Goal: Navigation & Orientation: Find specific page/section

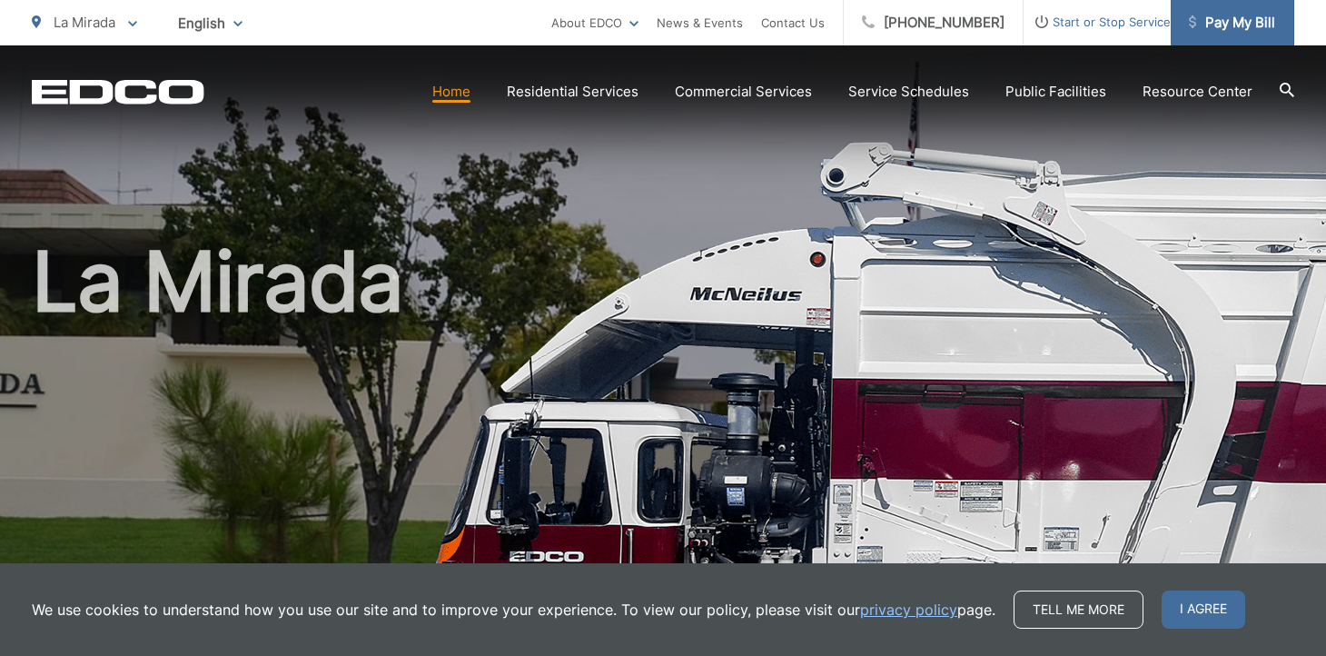
click at [1219, 18] on span "Pay My Bill" at bounding box center [1232, 23] width 86 height 22
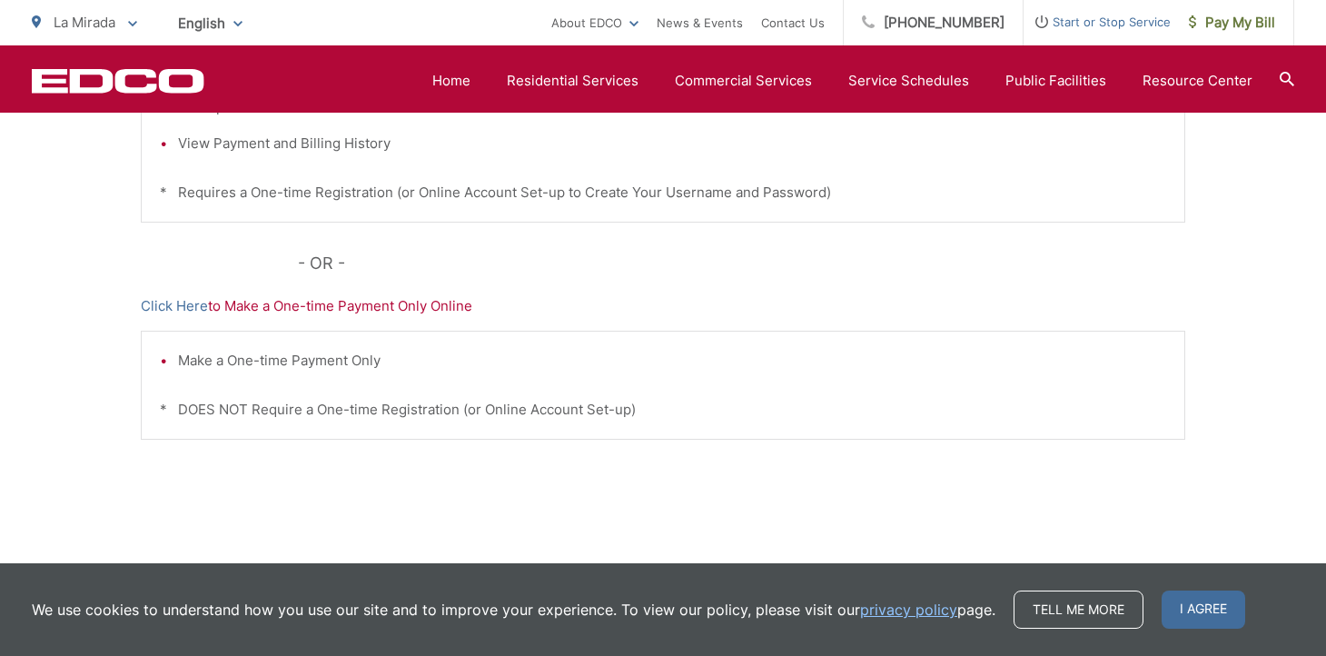
scroll to position [605, 0]
click at [192, 308] on link "Click Here" at bounding box center [174, 304] width 67 height 22
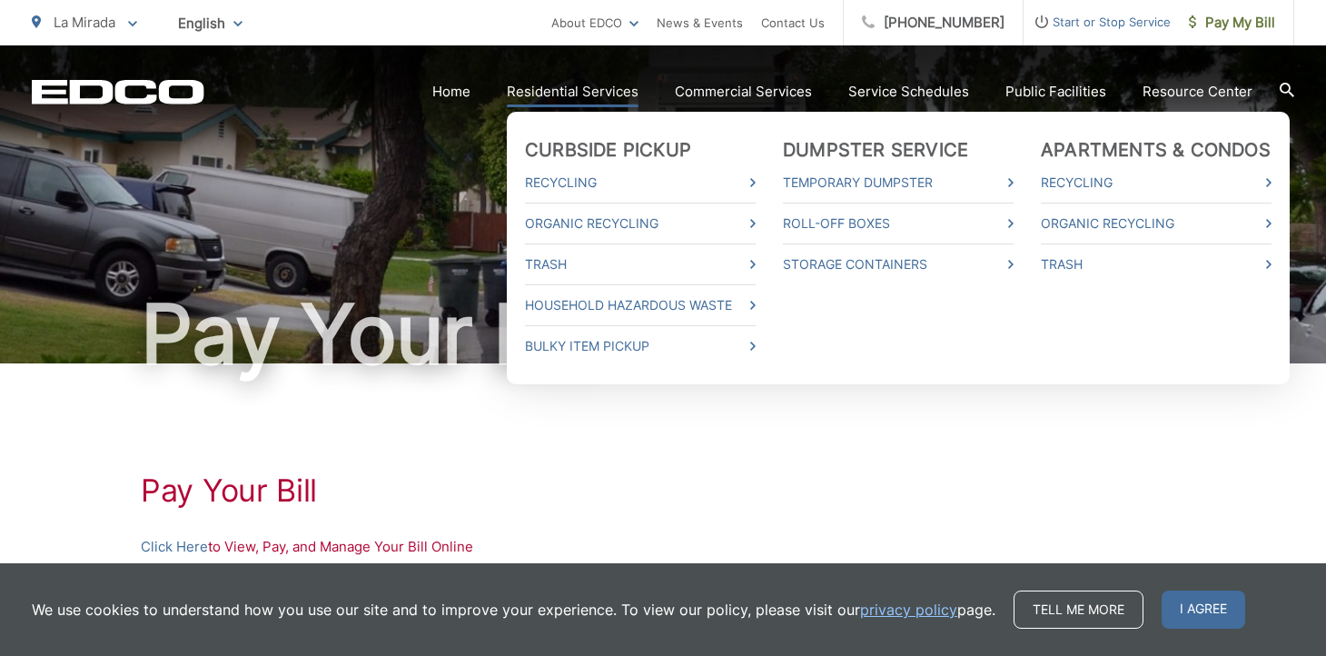
scroll to position [1, 0]
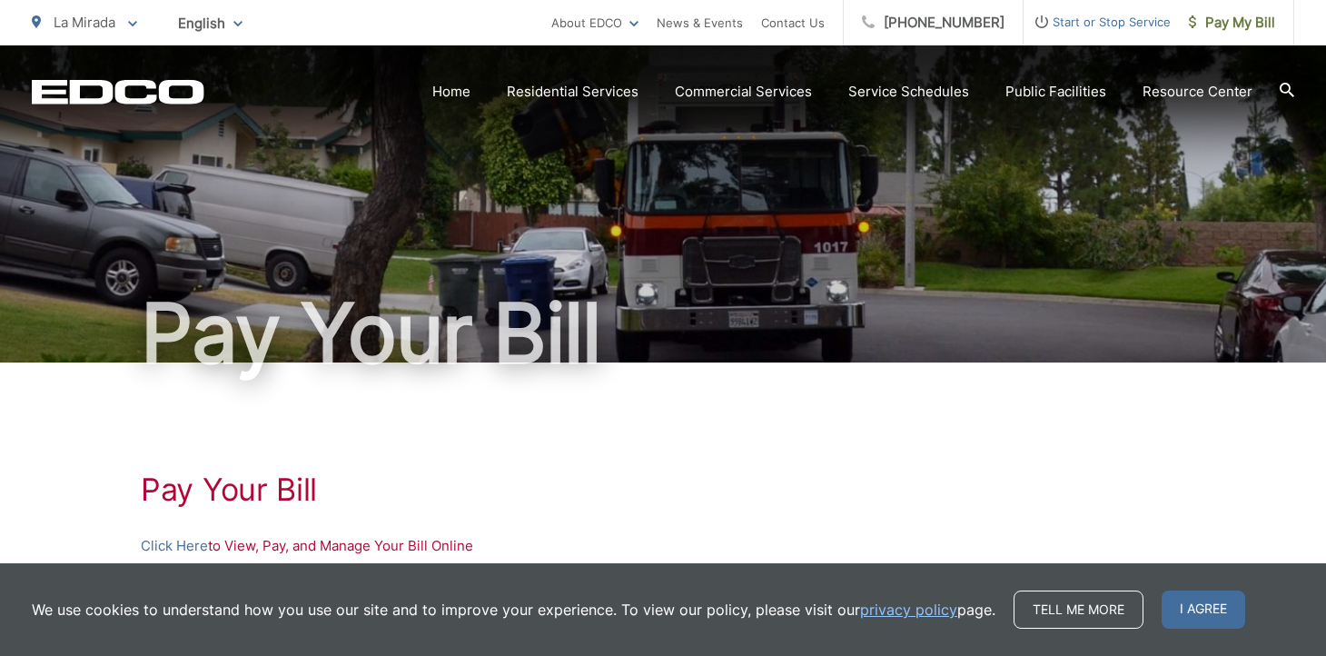
click at [185, 21] on span "English" at bounding box center [210, 23] width 92 height 32
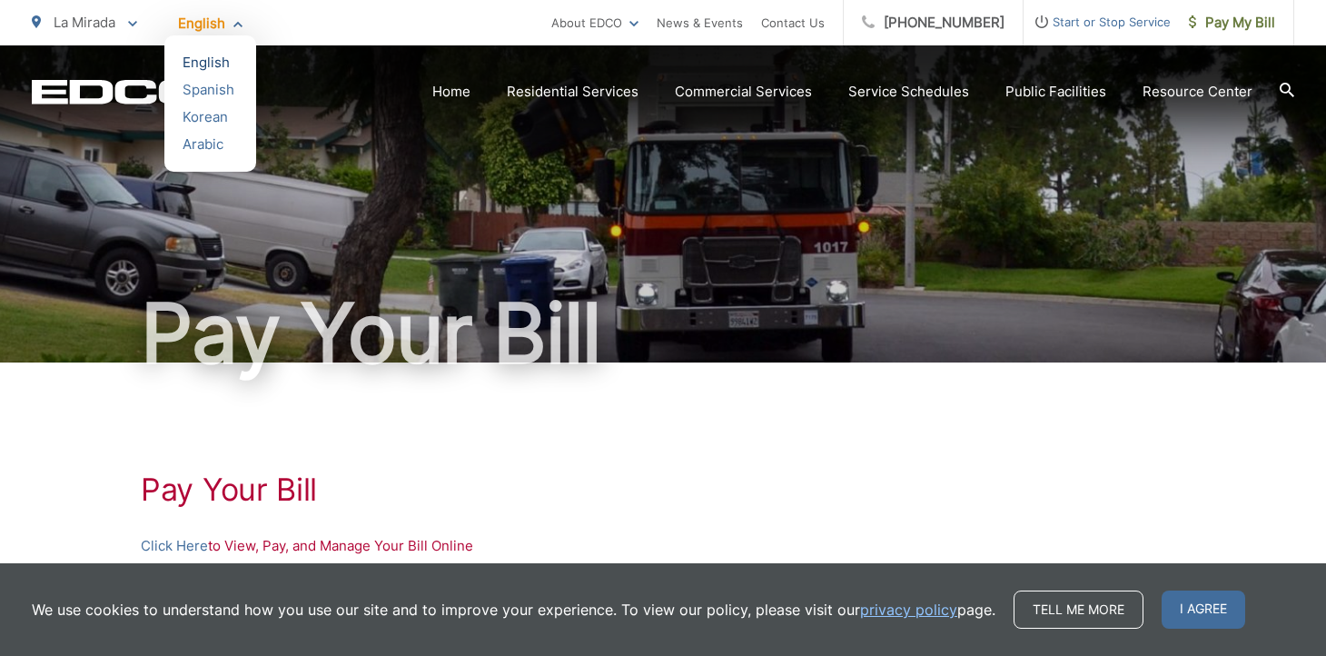
click at [201, 58] on div "English" at bounding box center [210, 63] width 55 height 18
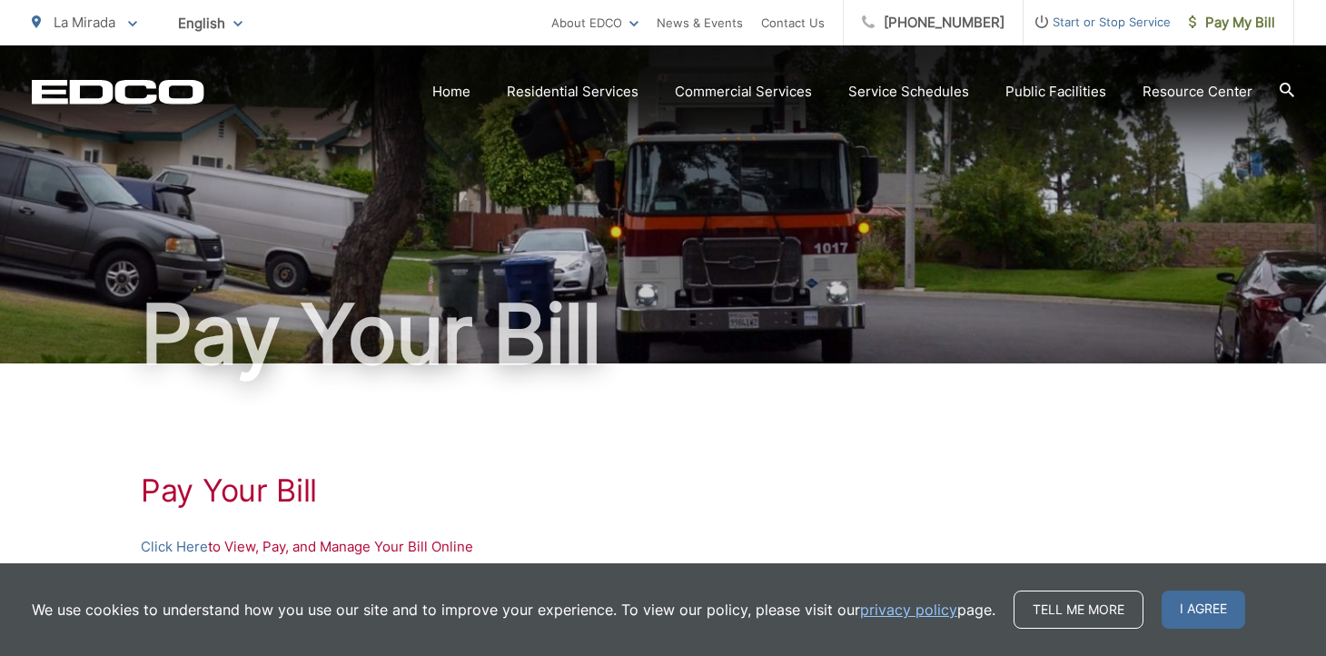
scroll to position [1, 0]
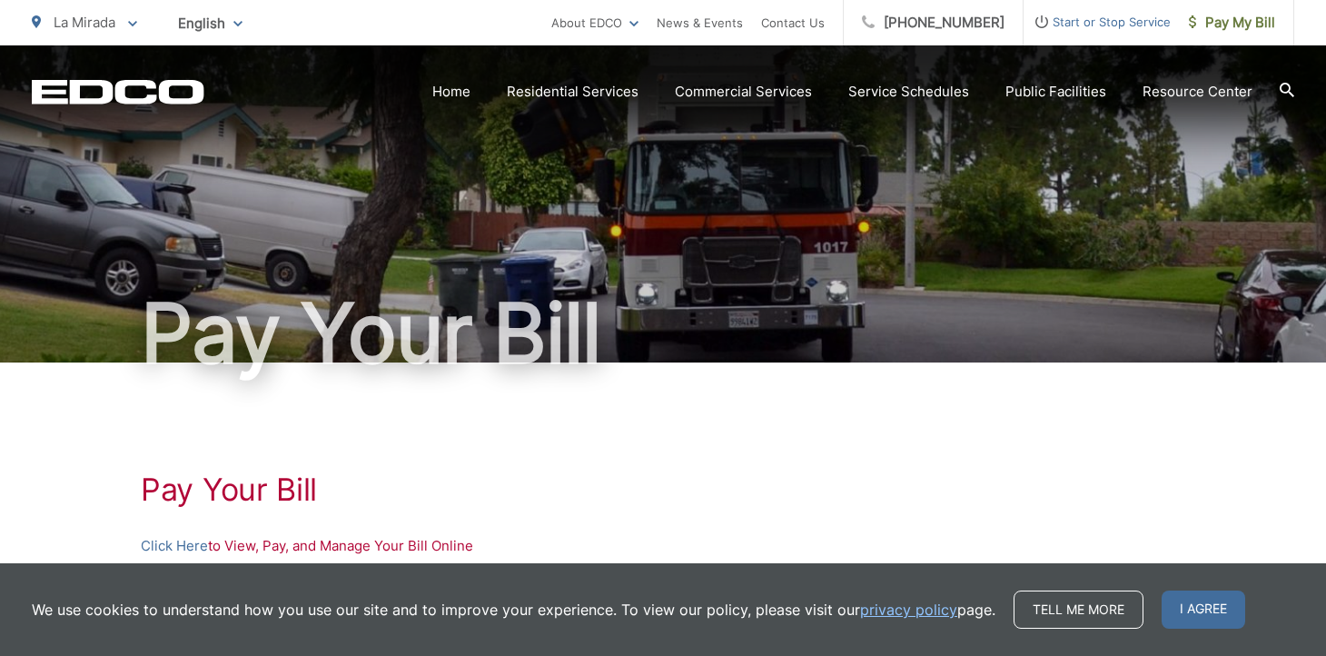
click at [95, 25] on span "La Mirada" at bounding box center [85, 22] width 62 height 17
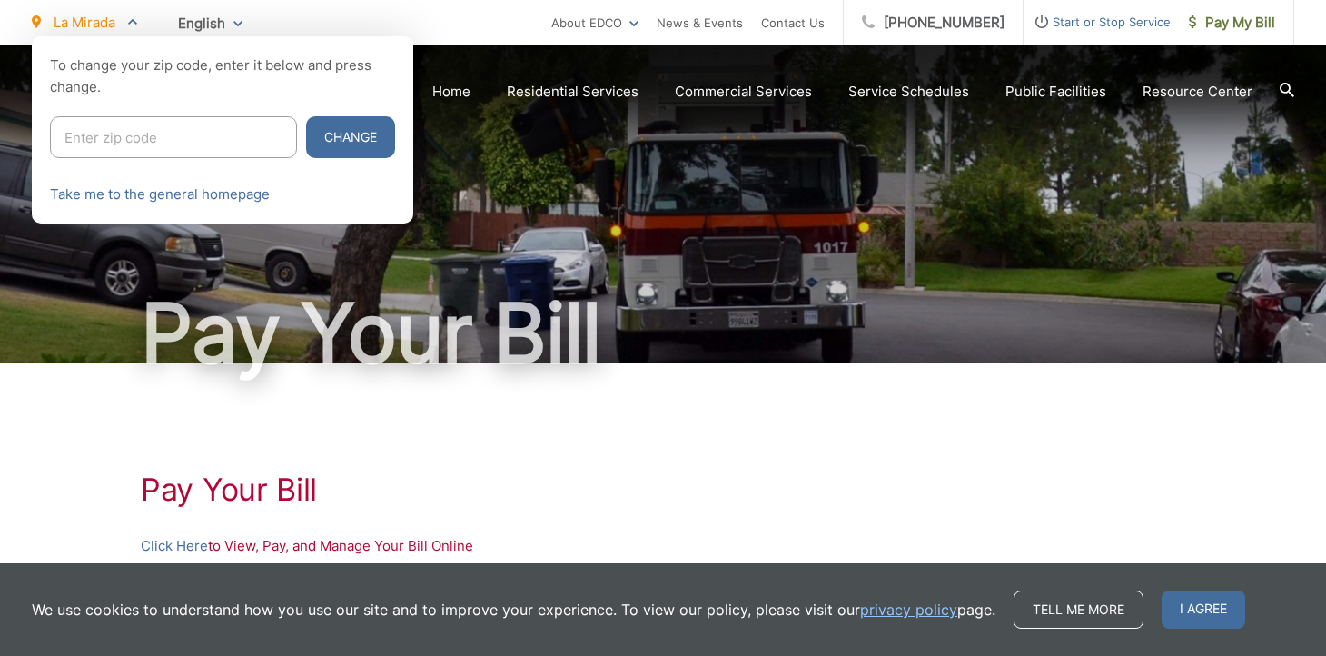
click at [278, 139] on input "Enter zip code" at bounding box center [173, 137] width 247 height 42
click at [485, 231] on div at bounding box center [663, 364] width 1326 height 656
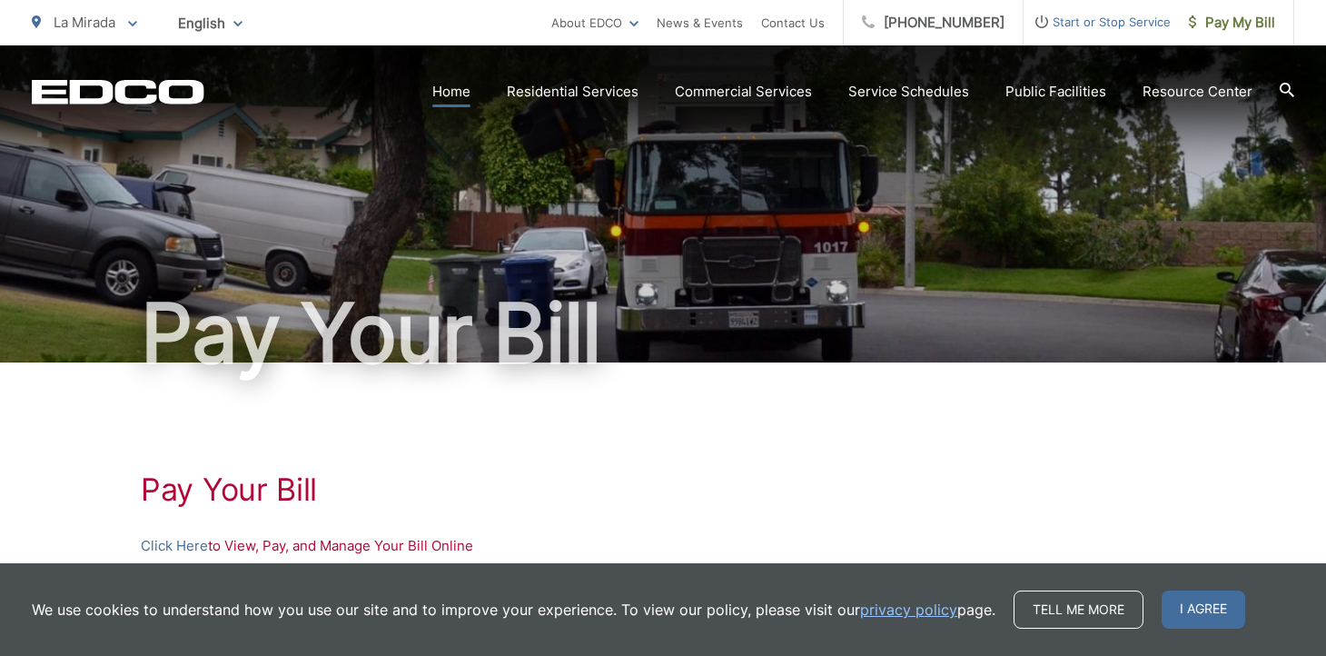
click at [457, 91] on link "Home" at bounding box center [451, 92] width 38 height 22
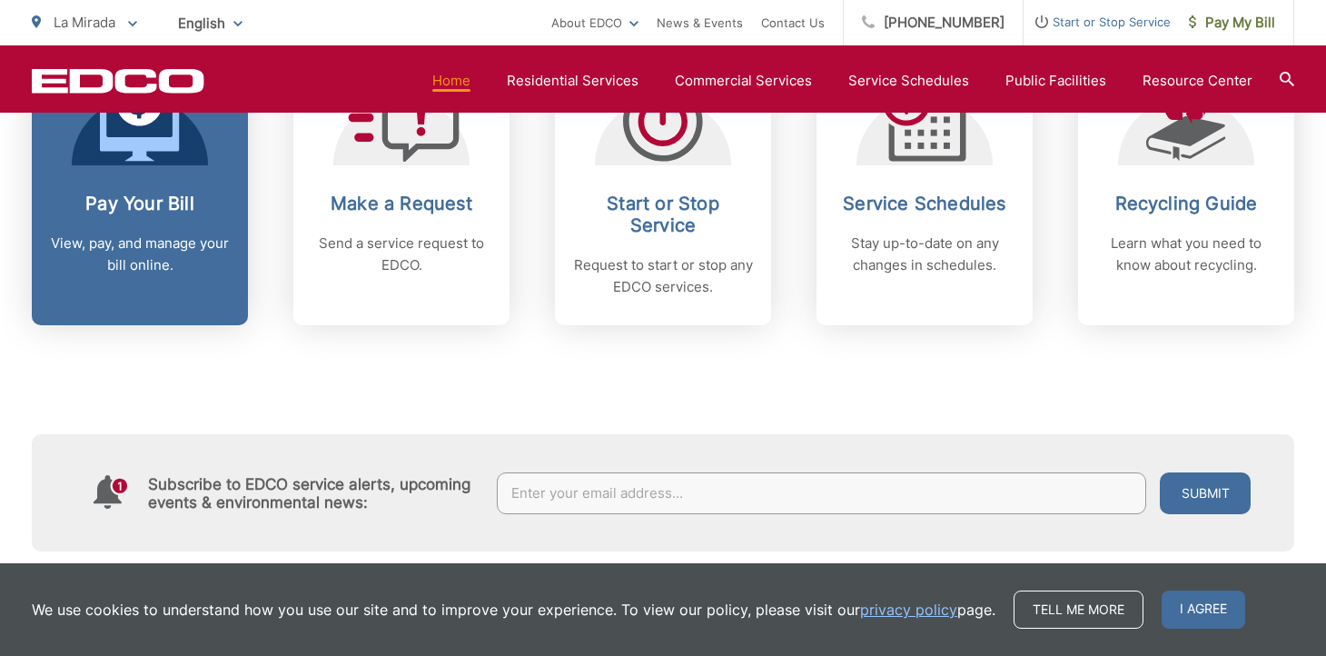
scroll to position [858, 0]
click at [143, 203] on h2 "Pay Your Bill" at bounding box center [140, 202] width 180 height 22
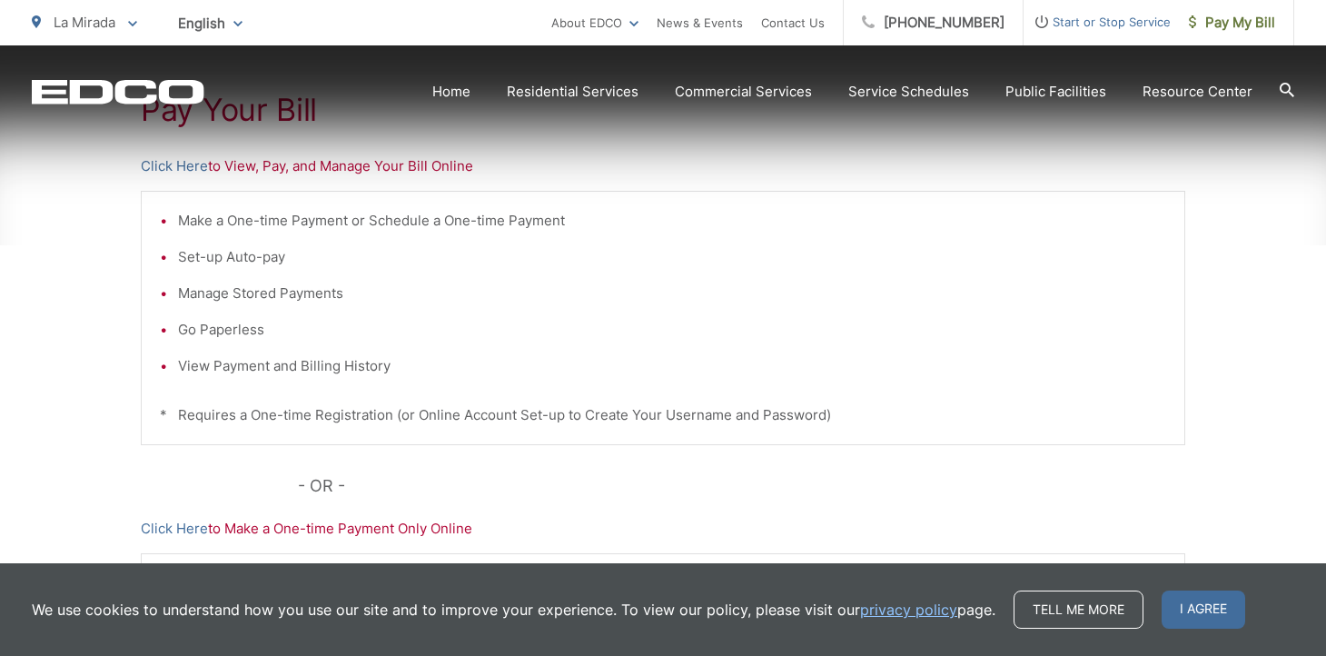
scroll to position [381, 0]
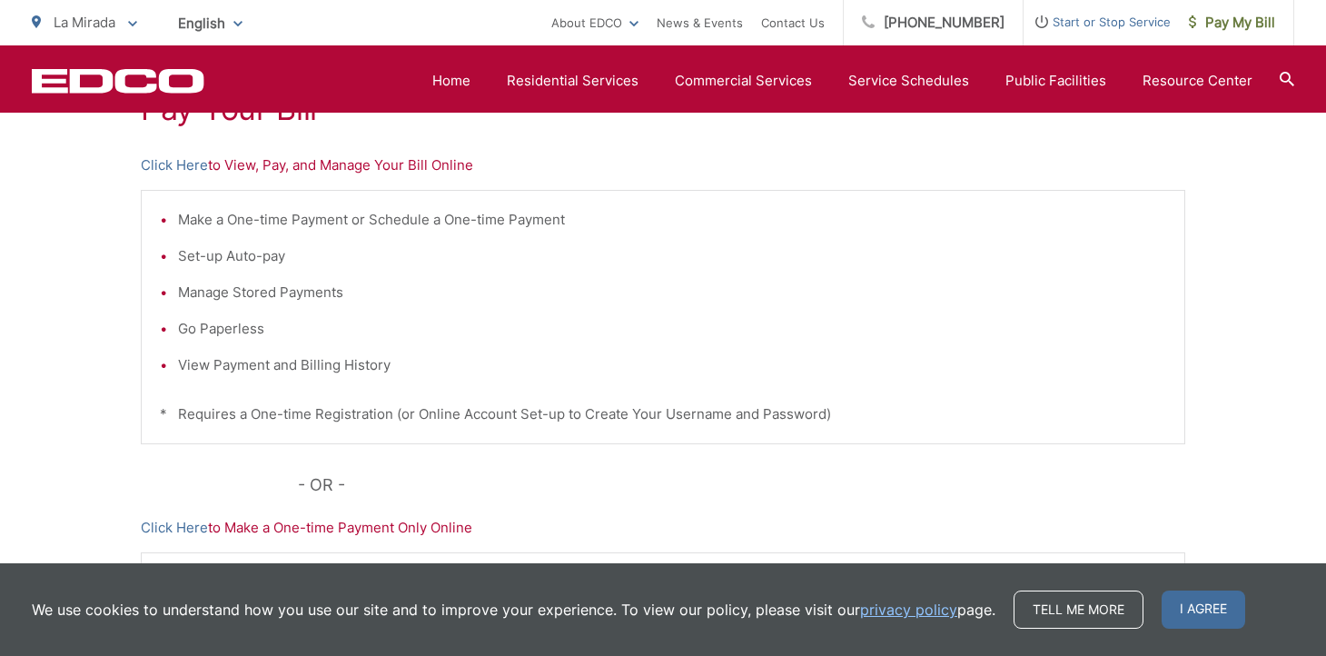
click at [287, 364] on li "View Payment and Billing History" at bounding box center [672, 365] width 988 height 22
click at [172, 165] on link "Click Here" at bounding box center [174, 165] width 67 height 22
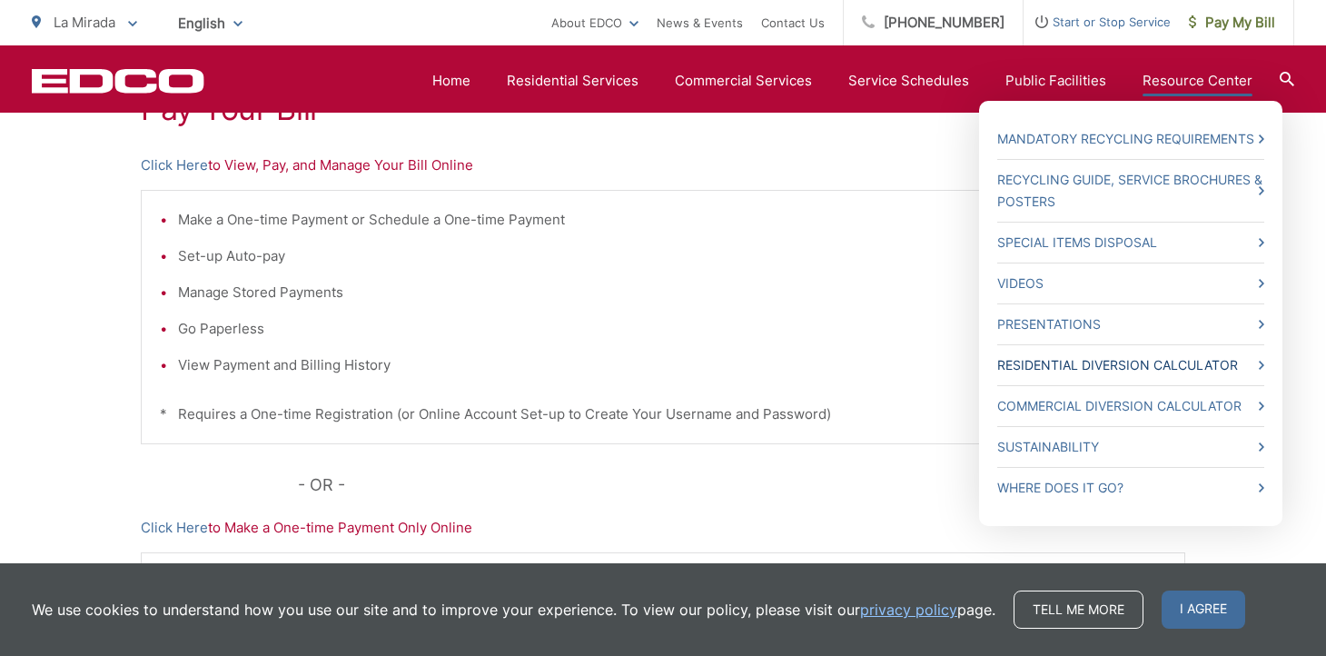
click at [1068, 367] on link "Residential Diversion Calculator" at bounding box center [1130, 365] width 267 height 22
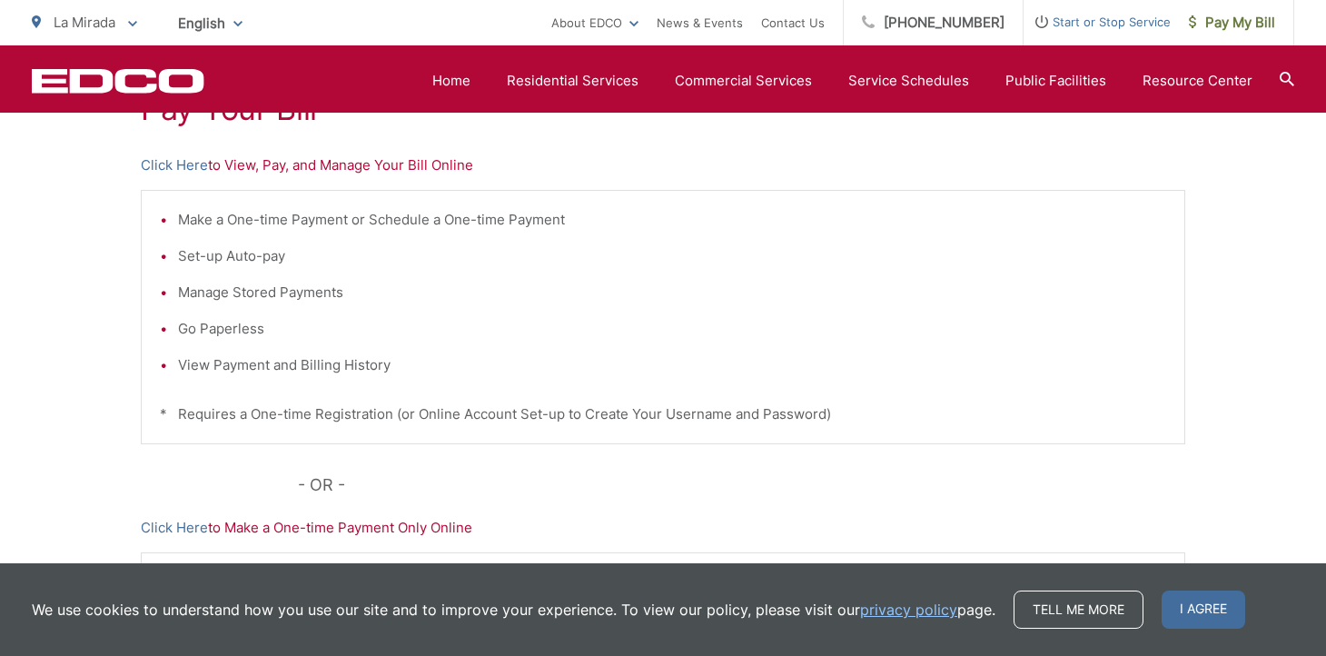
click at [203, 365] on li "View Payment and Billing History" at bounding box center [672, 365] width 988 height 22
click at [193, 161] on link "Click Here" at bounding box center [174, 165] width 67 height 22
click at [1233, 20] on span "Pay My Bill" at bounding box center [1232, 23] width 86 height 22
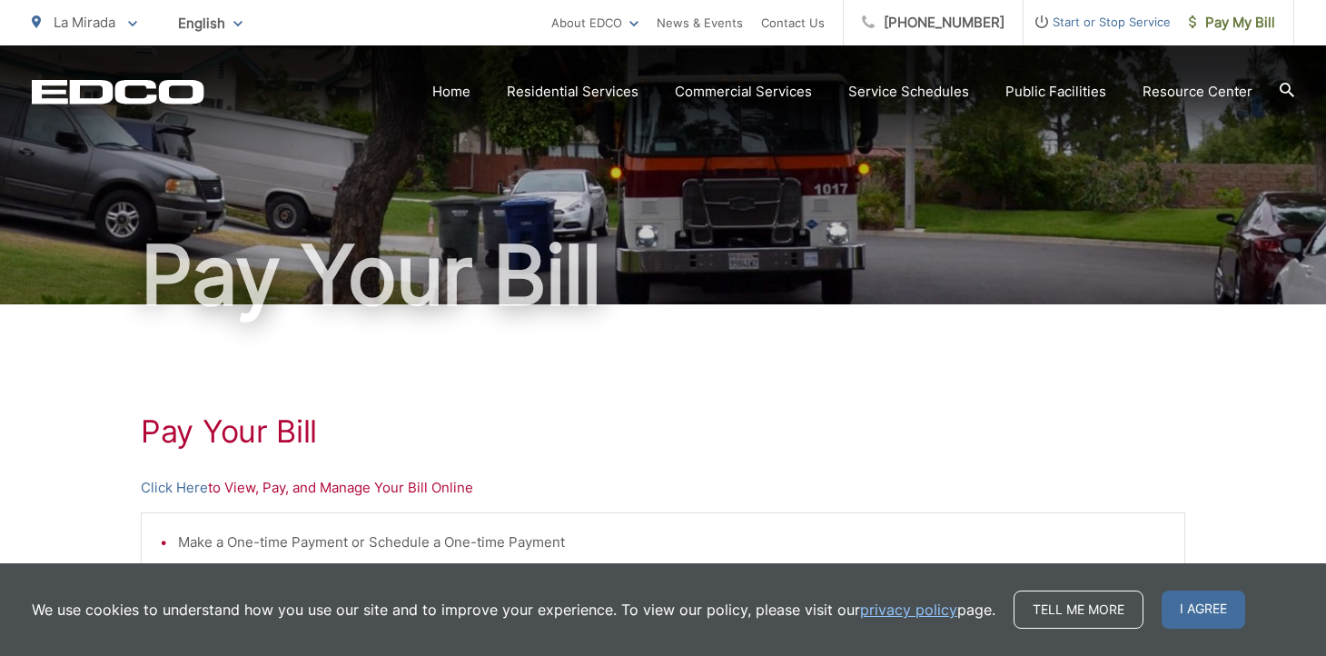
scroll to position [63, 0]
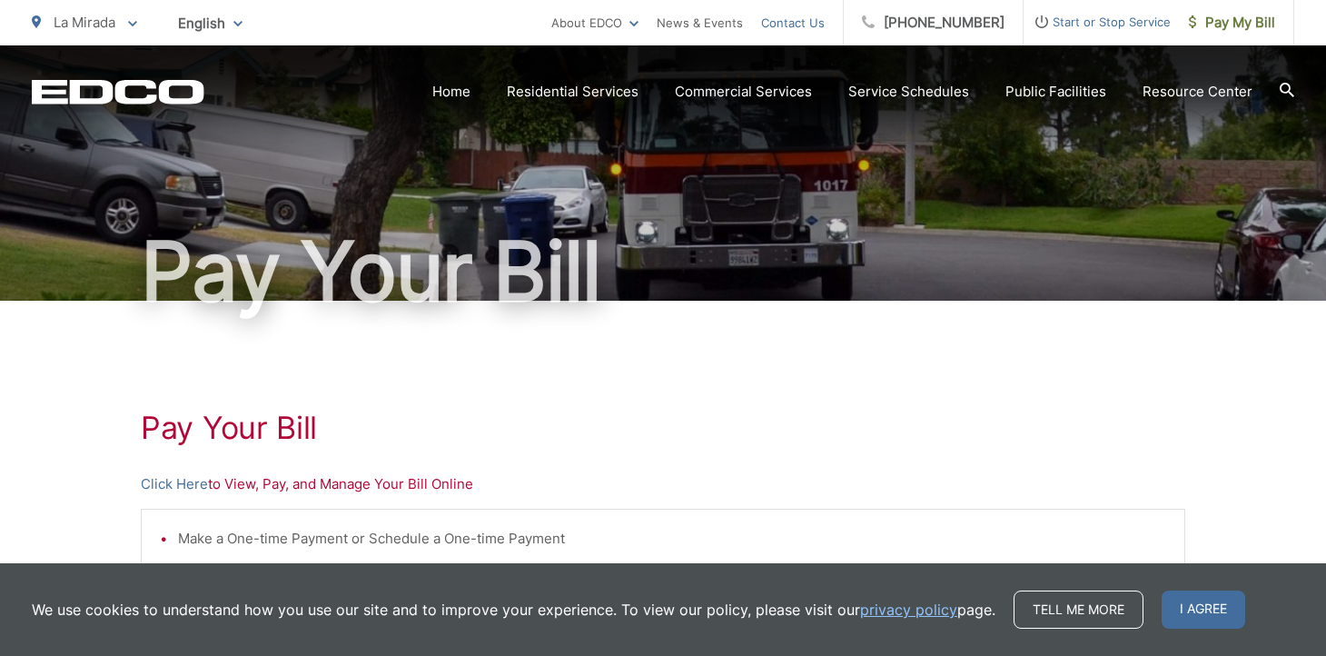
click at [797, 19] on link "Contact Us" at bounding box center [793, 23] width 64 height 22
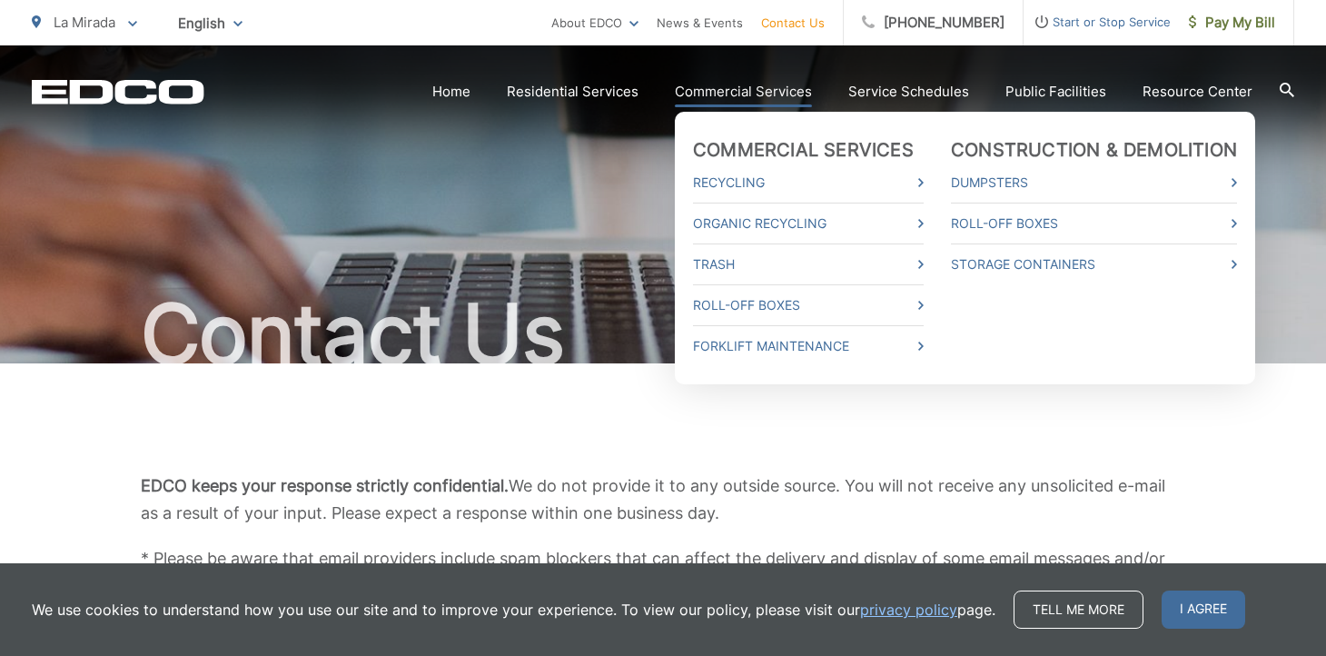
click at [730, 252] on li "Trash" at bounding box center [808, 263] width 231 height 41
click at [923, 262] on link "Trash" at bounding box center [808, 264] width 231 height 22
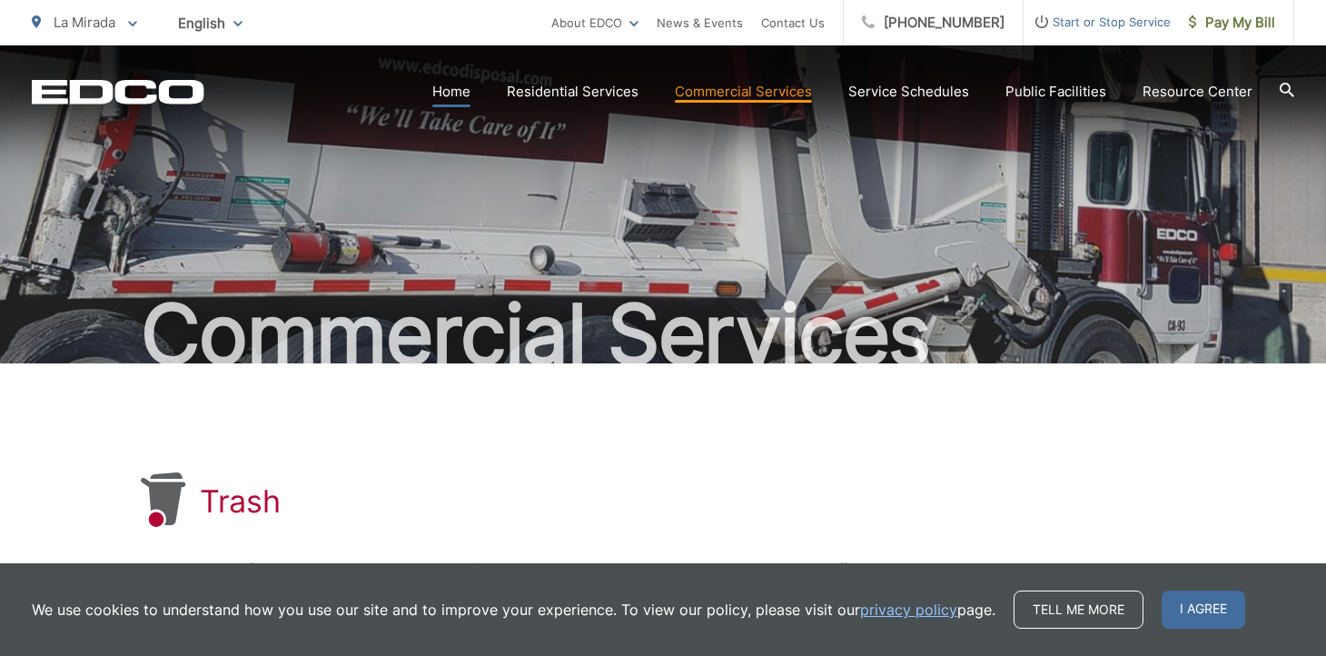
click at [446, 88] on link "Home" at bounding box center [451, 92] width 38 height 22
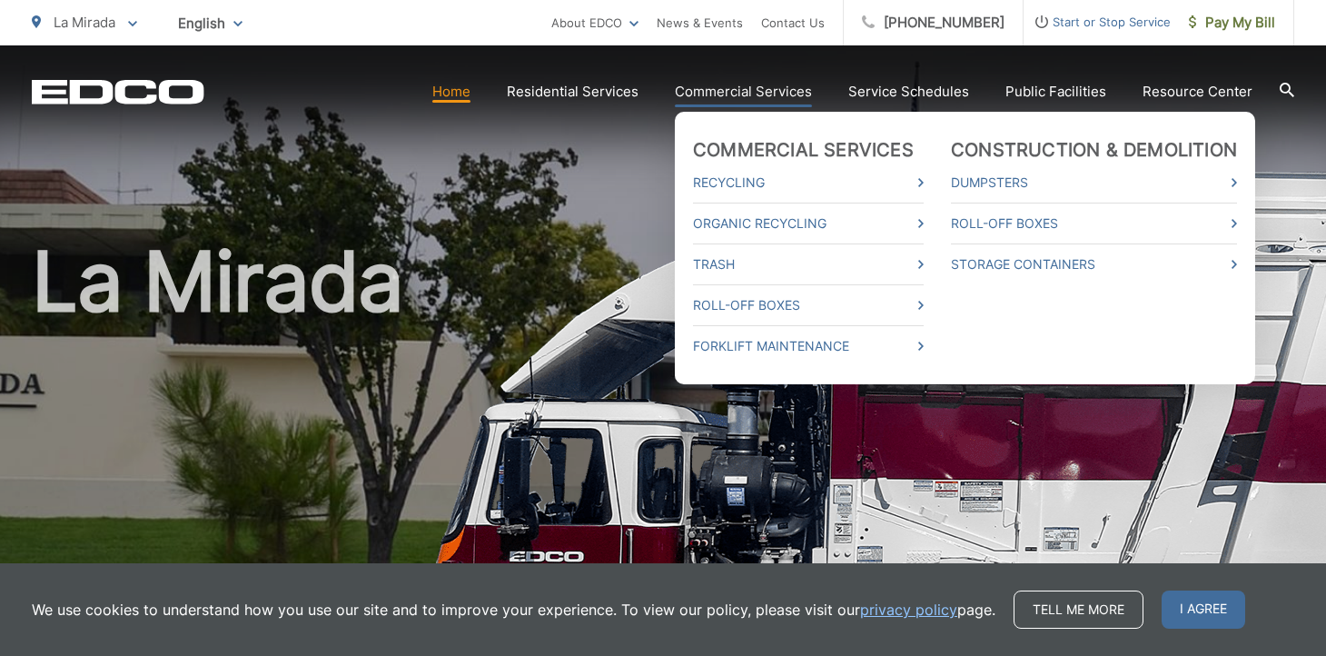
click at [735, 95] on link "Commercial Services" at bounding box center [743, 92] width 137 height 22
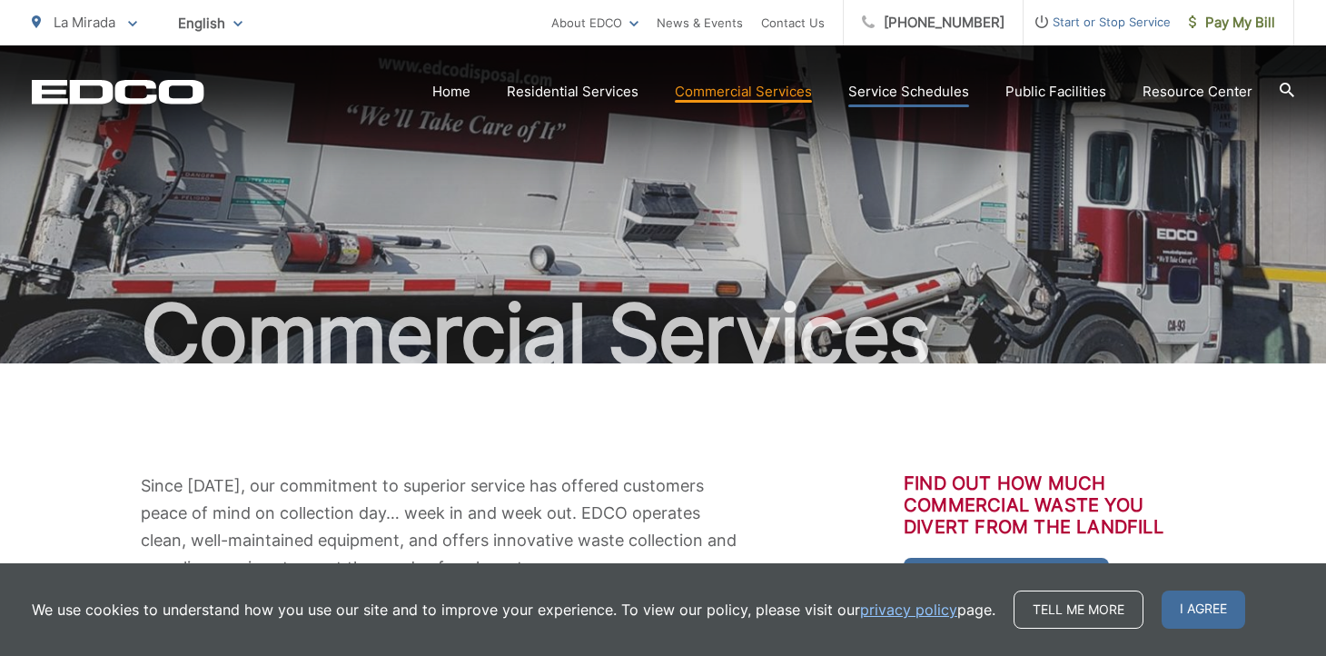
click at [915, 102] on link "Service Schedules" at bounding box center [908, 92] width 121 height 22
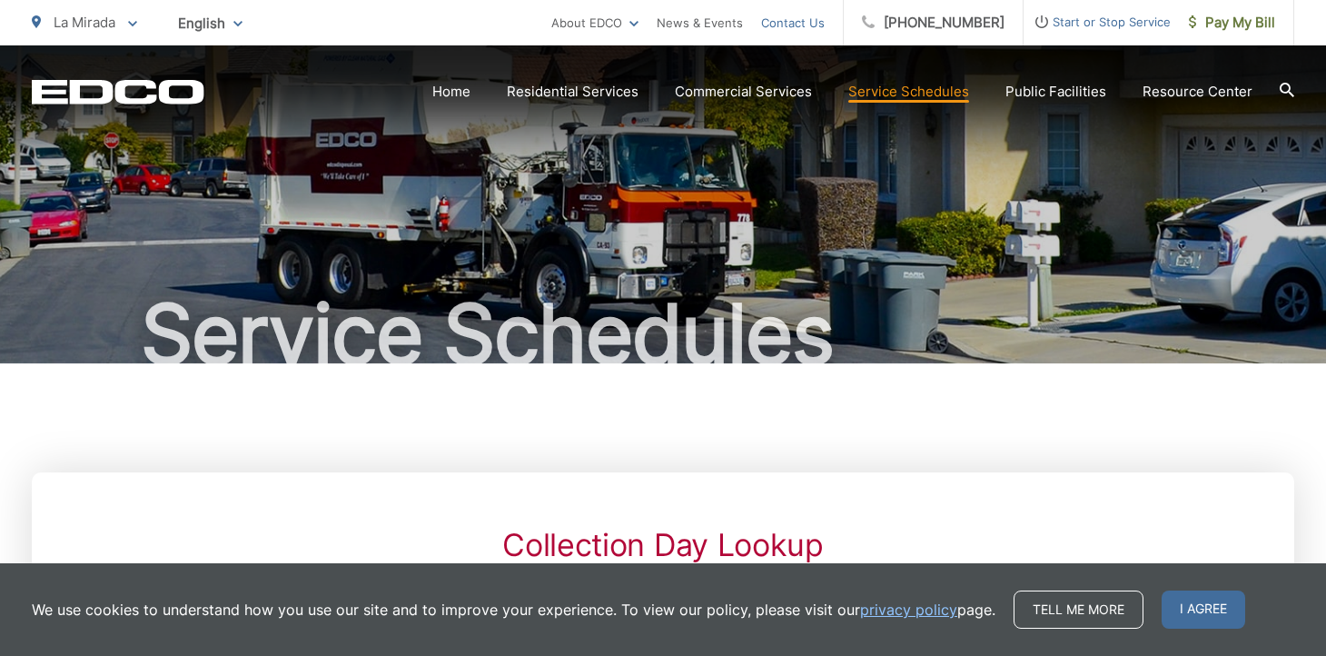
click at [787, 24] on link "Contact Us" at bounding box center [793, 23] width 64 height 22
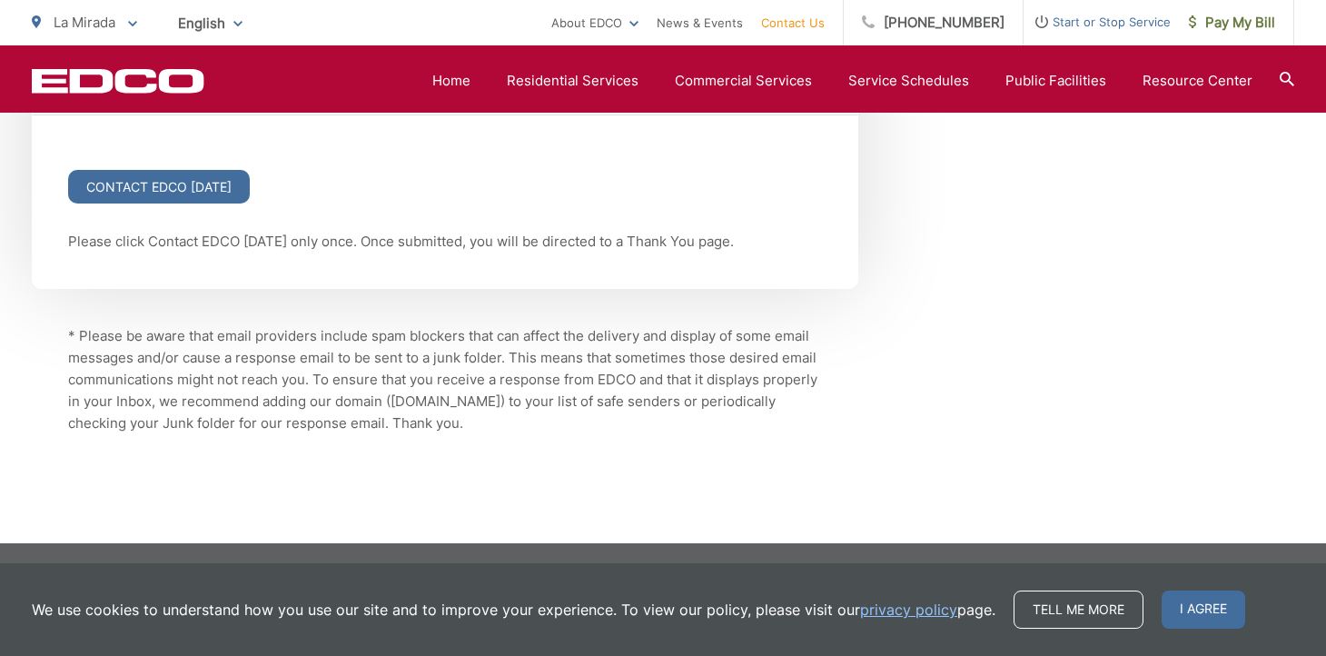
scroll to position [2618, 0]
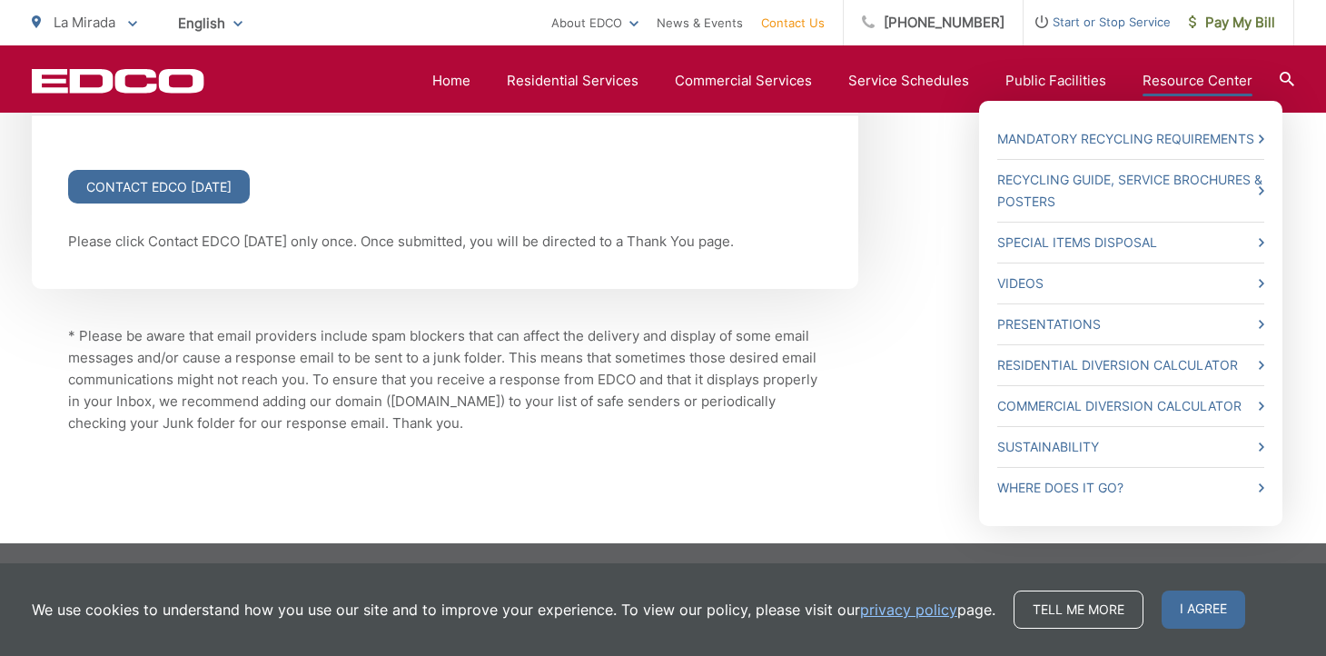
click at [1169, 87] on link "Resource Center" at bounding box center [1197, 81] width 110 height 22
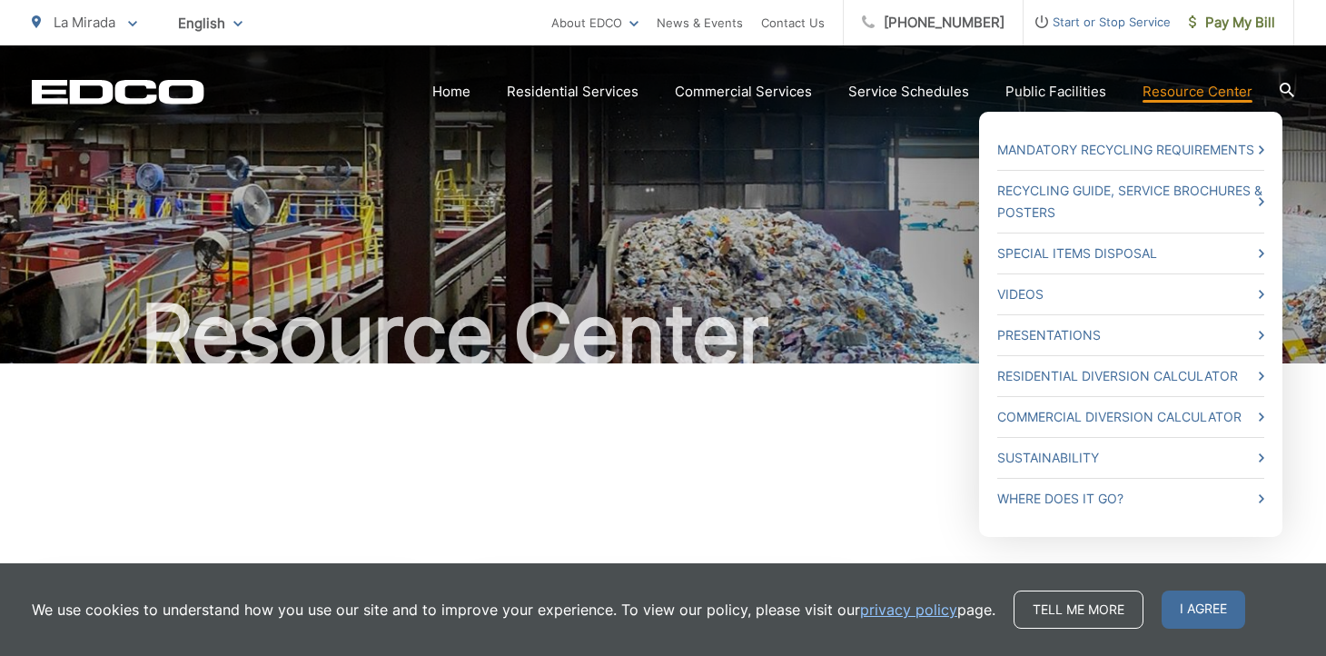
click at [1175, 90] on link "Resource Center" at bounding box center [1197, 92] width 110 height 22
